Goal: Information Seeking & Learning: Learn about a topic

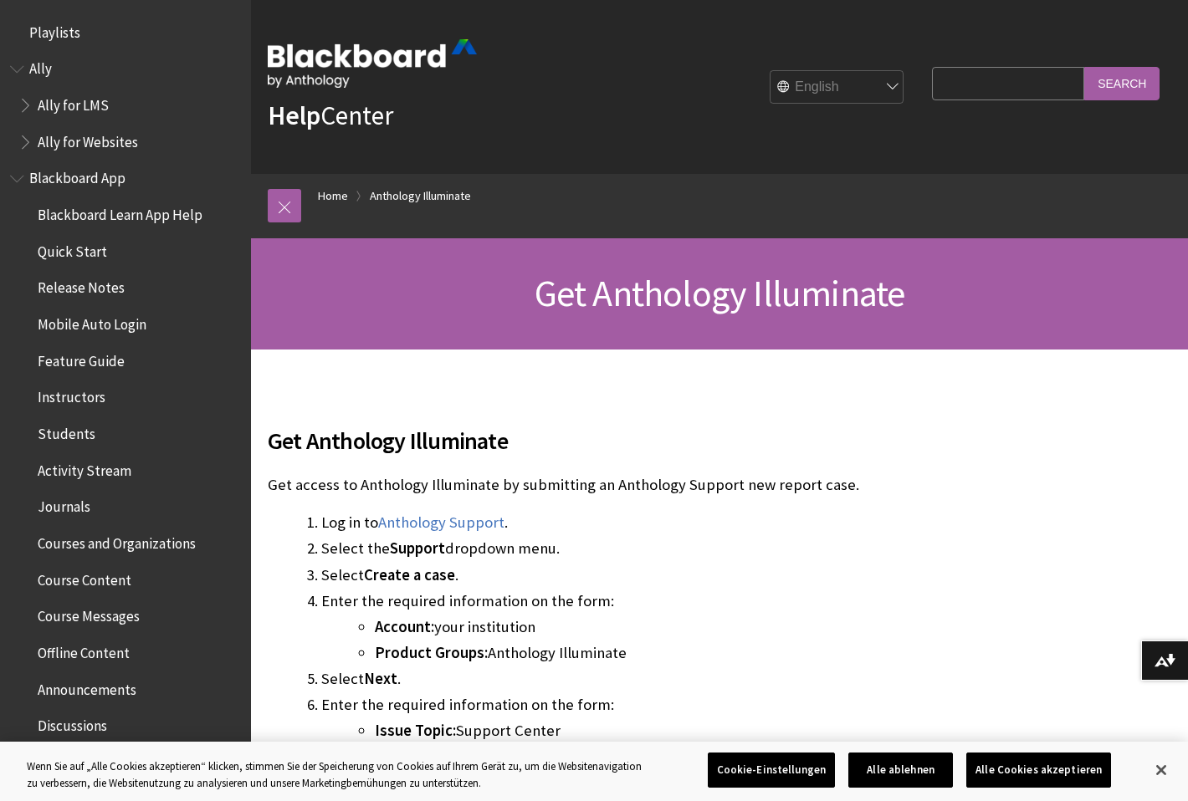
scroll to position [1125, 0]
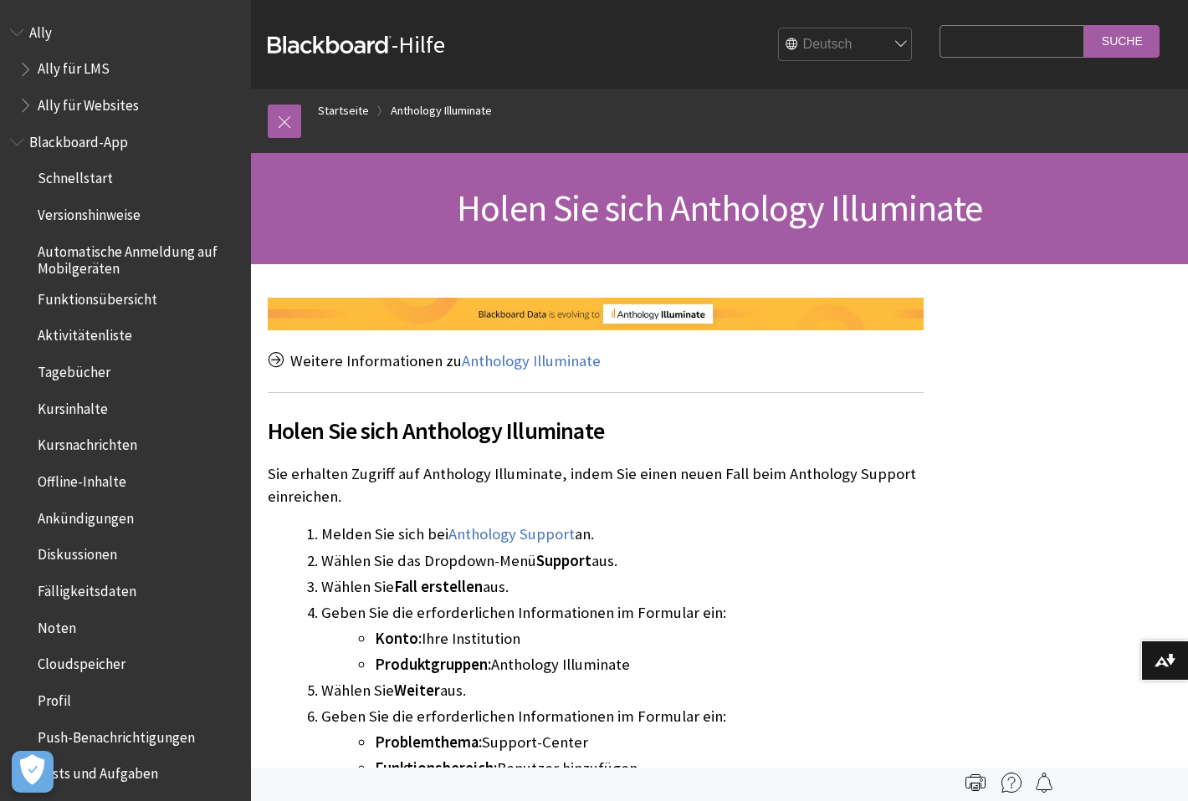
scroll to position [915, 0]
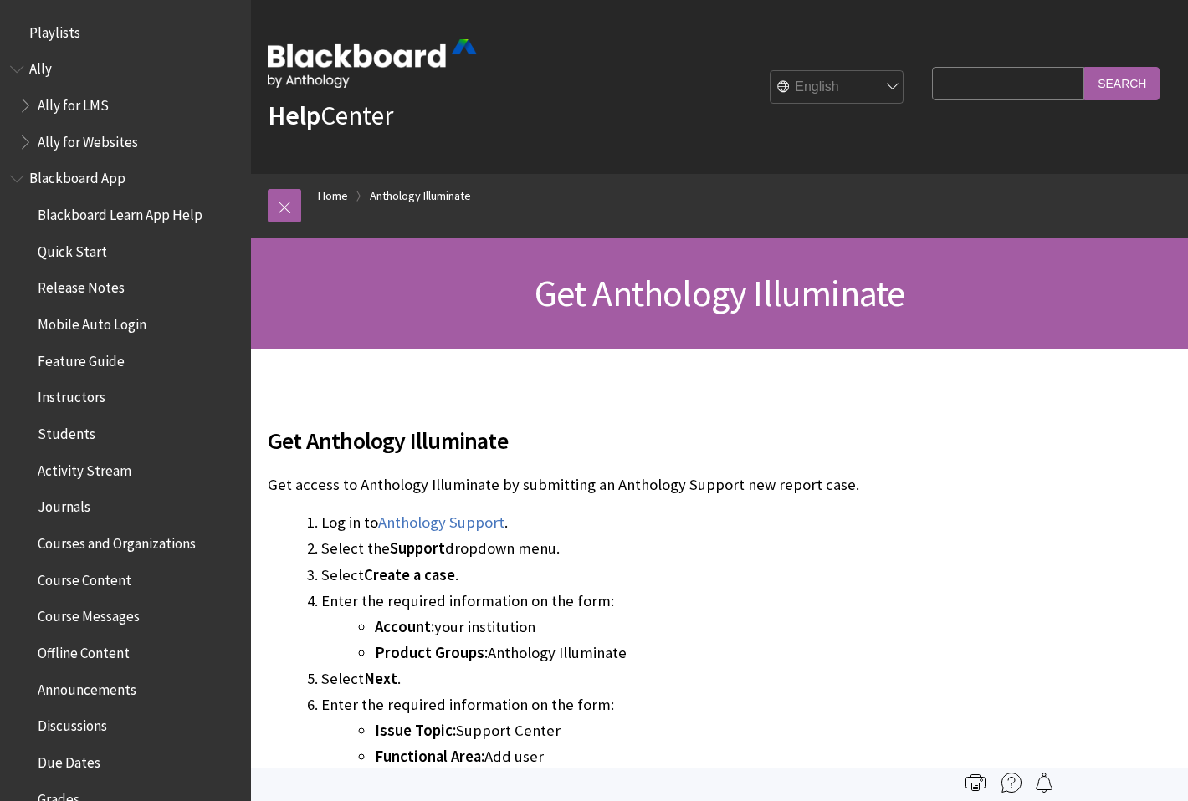
scroll to position [1125, 0]
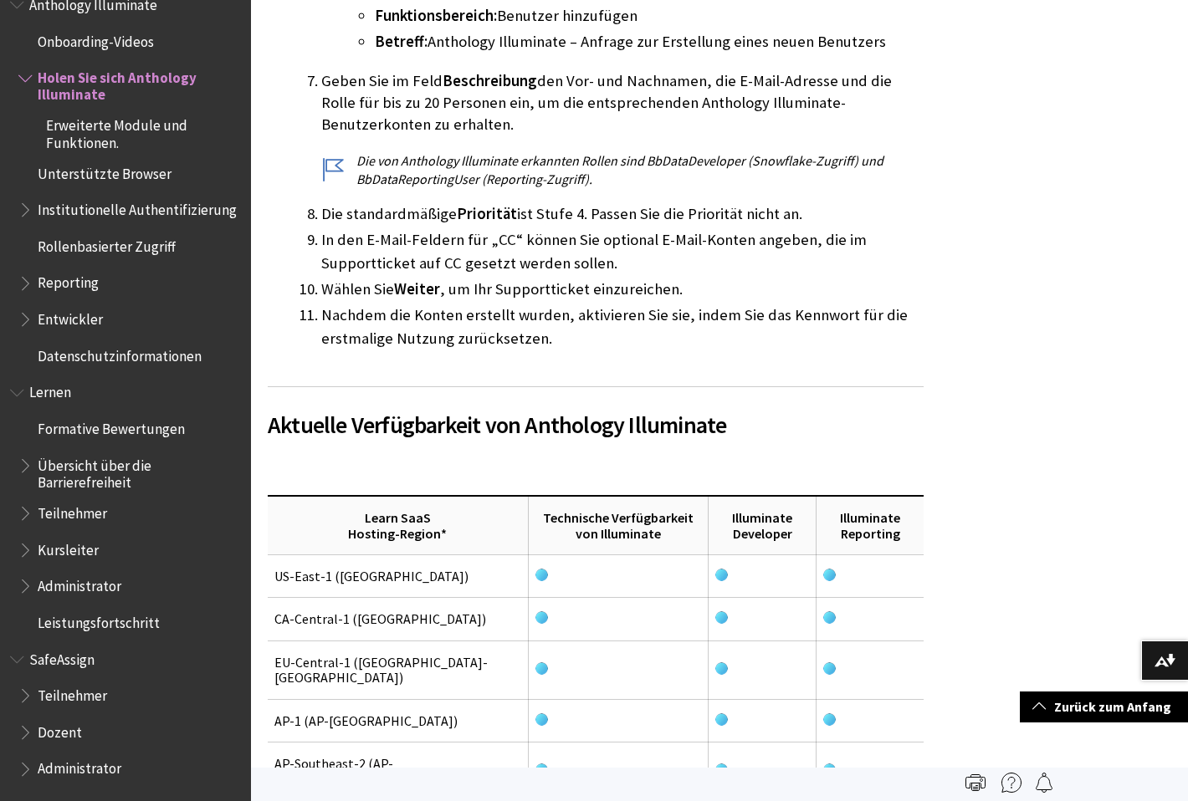
scroll to position [167, 0]
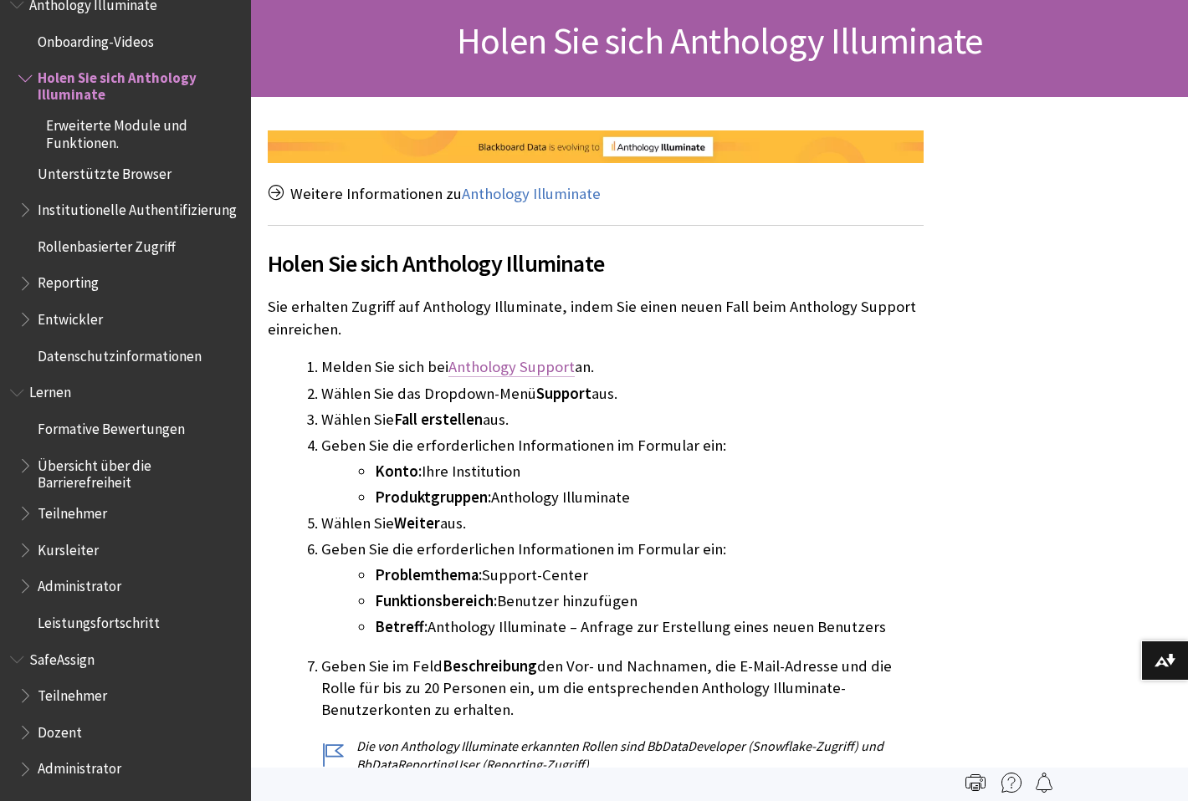
click at [538, 361] on link "Anthology Support" at bounding box center [511, 367] width 126 height 20
